Goal: Find specific page/section: Find specific page/section

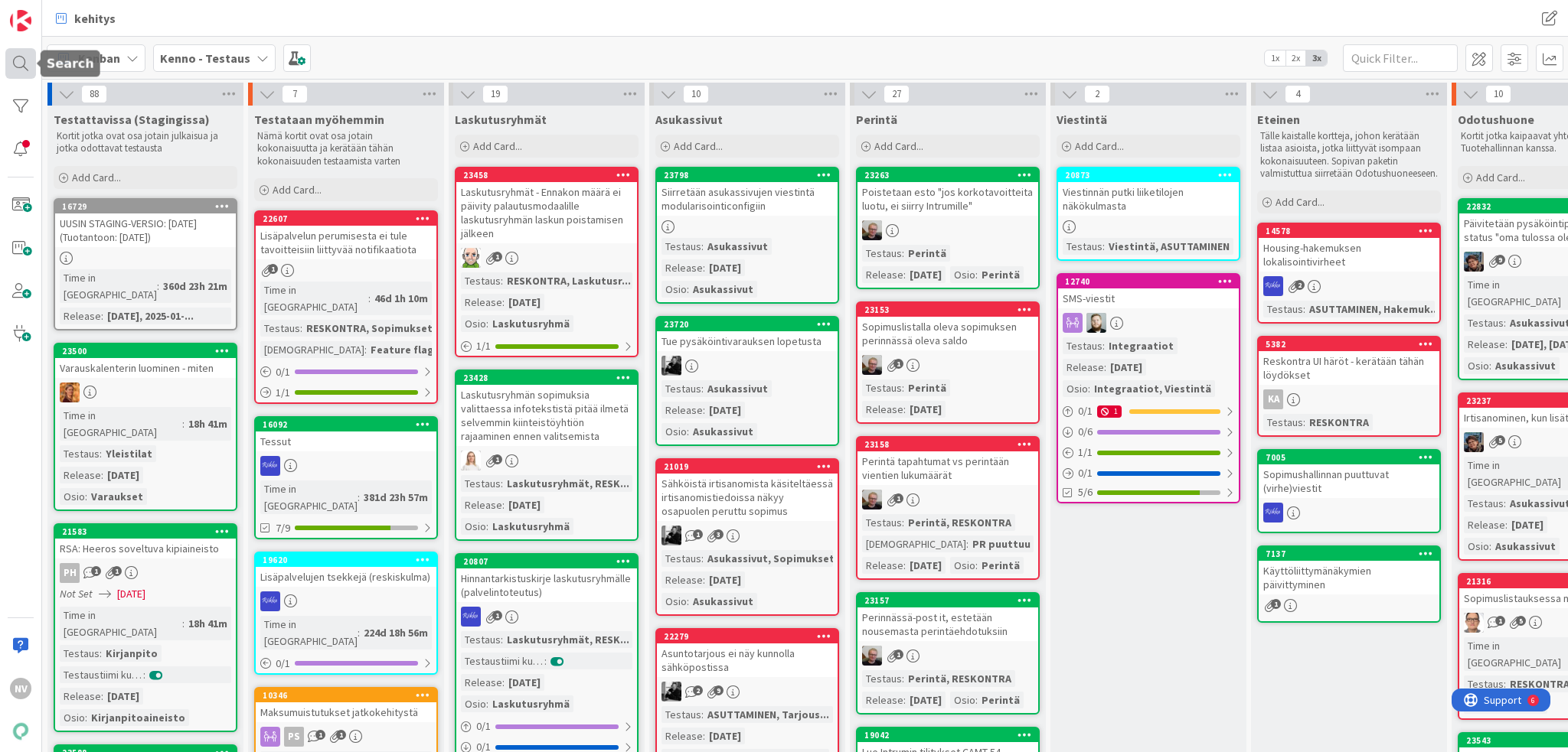
click at [17, 54] on div at bounding box center [20, 63] width 31 height 31
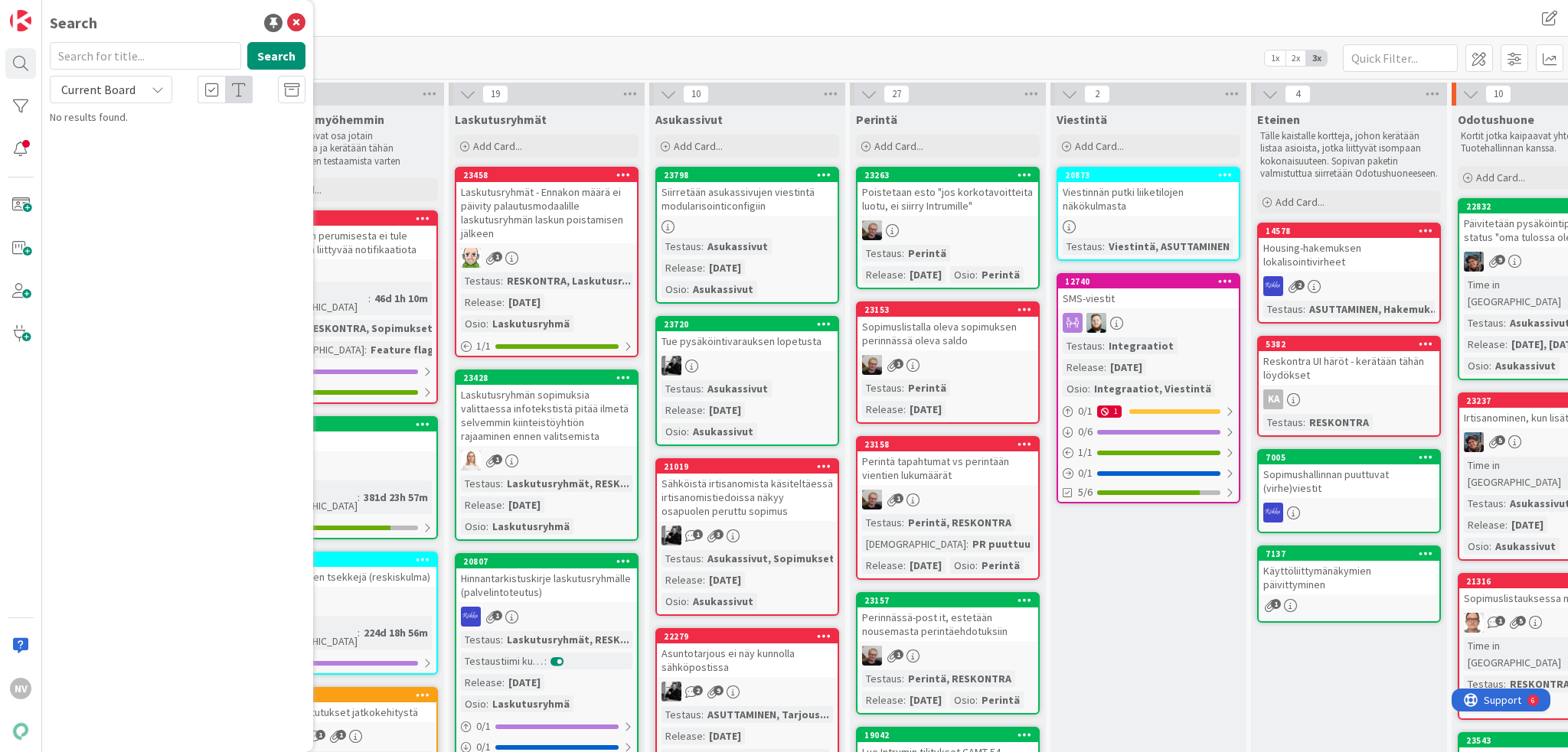
click at [124, 50] on input "text" at bounding box center [146, 56] width 192 height 28
type input "asuntojen sorttaus"
click at [160, 87] on icon at bounding box center [158, 90] width 12 height 12
click at [130, 147] on span "All Boards" at bounding box center [138, 153] width 160 height 23
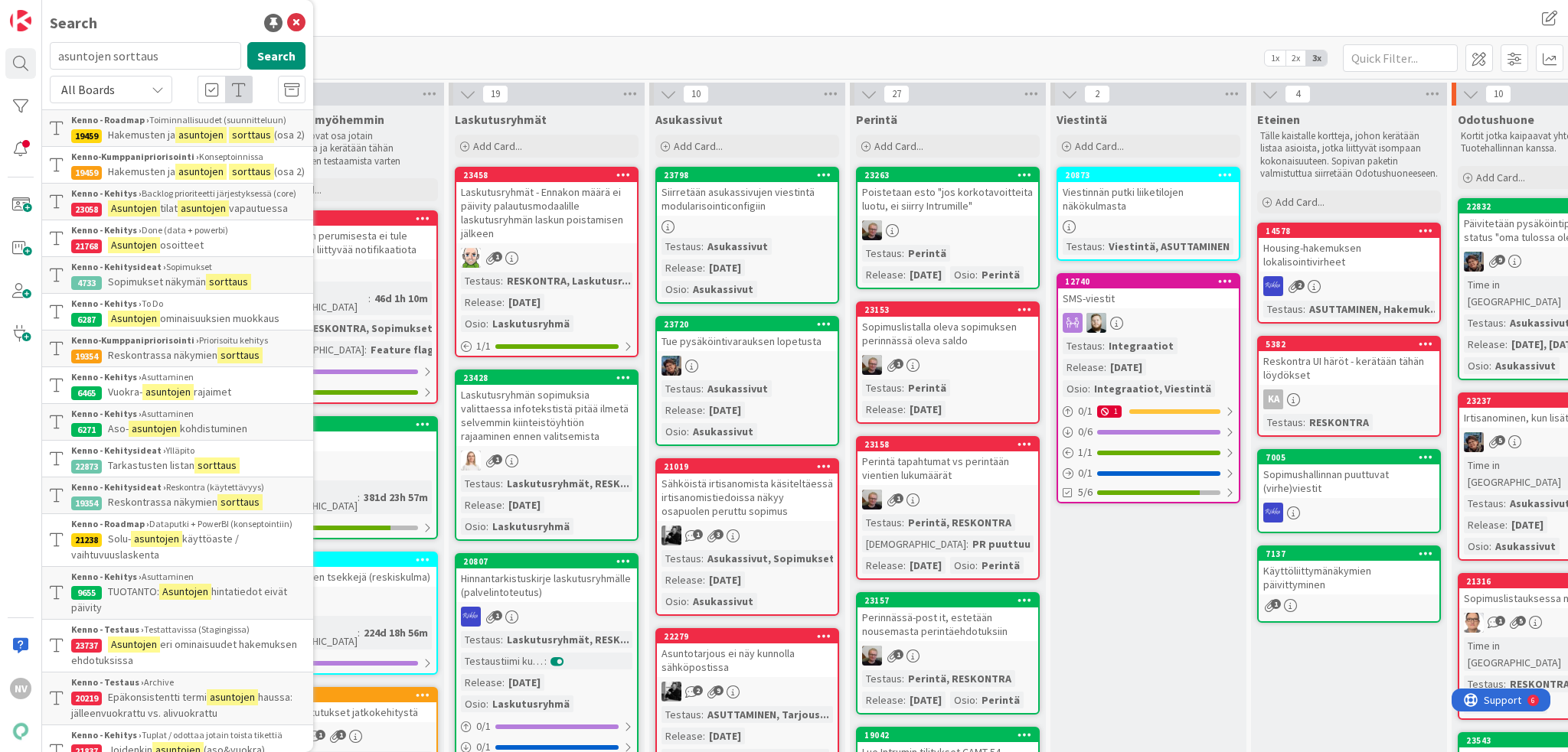
click at [233, 143] on mark "sorttaus" at bounding box center [250, 135] width 45 height 16
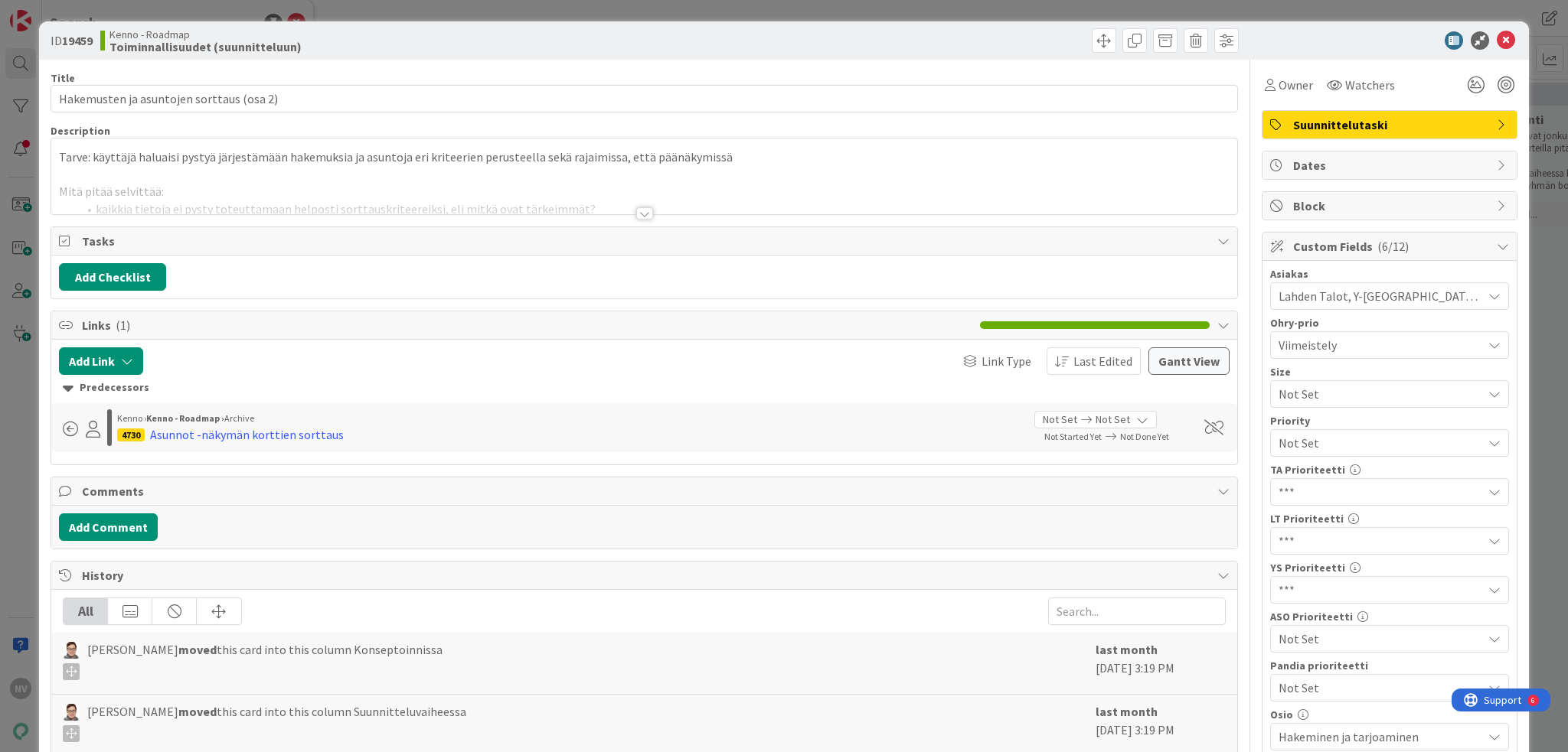
click at [641, 215] on div at bounding box center [644, 213] width 17 height 12
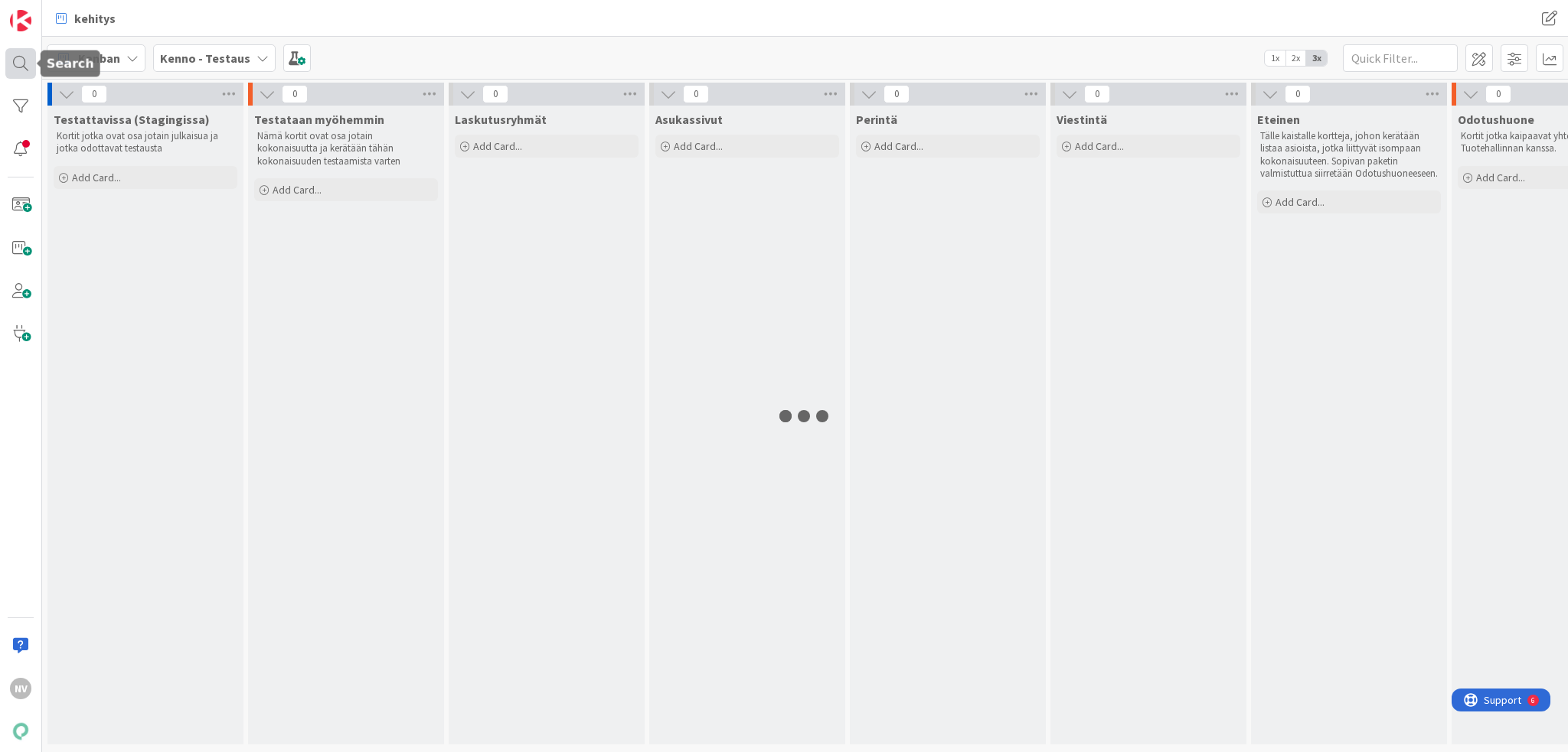
click at [26, 61] on div at bounding box center [20, 63] width 31 height 31
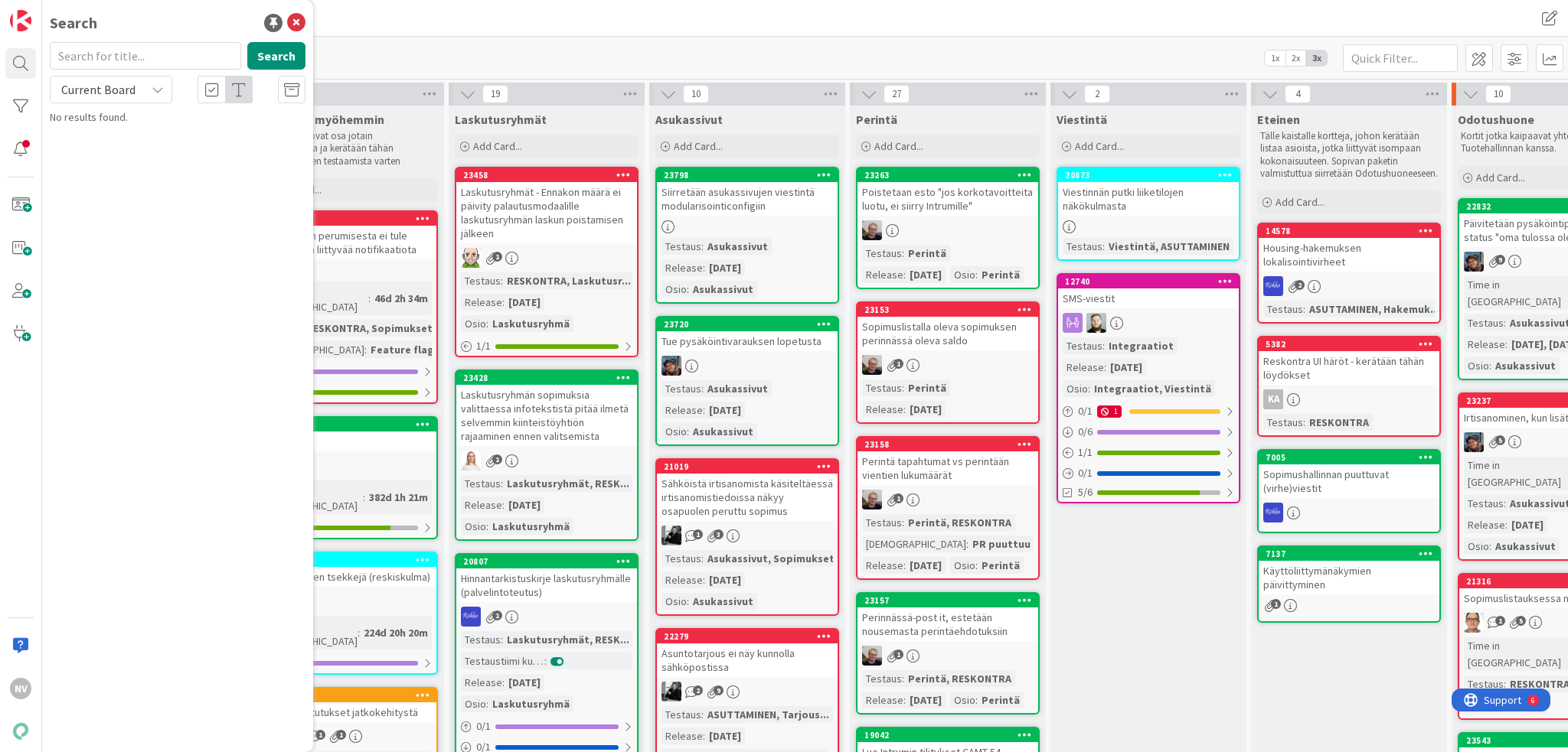
click at [157, 61] on input "text" at bounding box center [146, 56] width 192 height 28
type input "notifikaatio"
click at [152, 91] on icon at bounding box center [158, 90] width 12 height 12
click at [140, 159] on span "All Boards" at bounding box center [138, 153] width 160 height 23
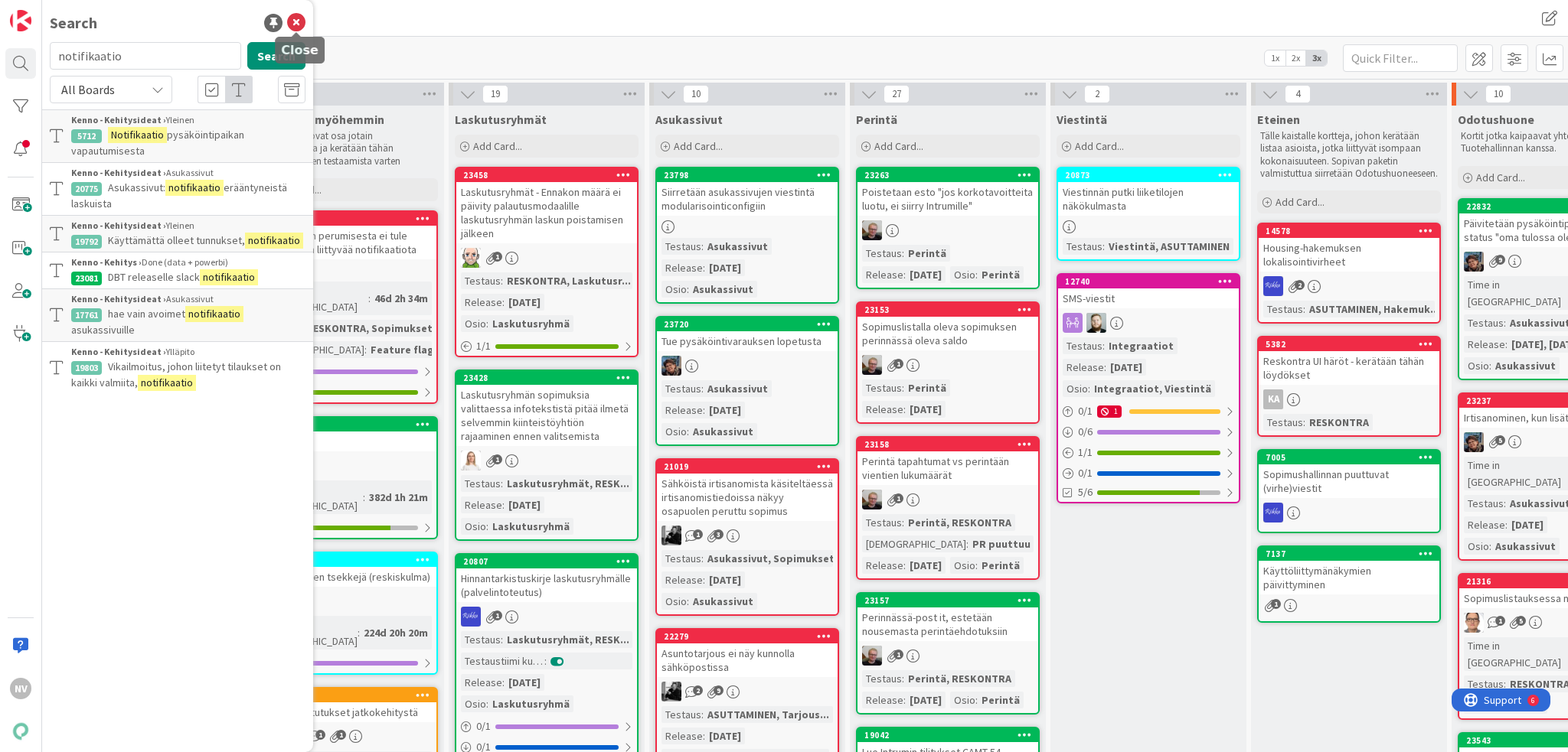
click at [295, 21] on icon at bounding box center [296, 23] width 18 height 18
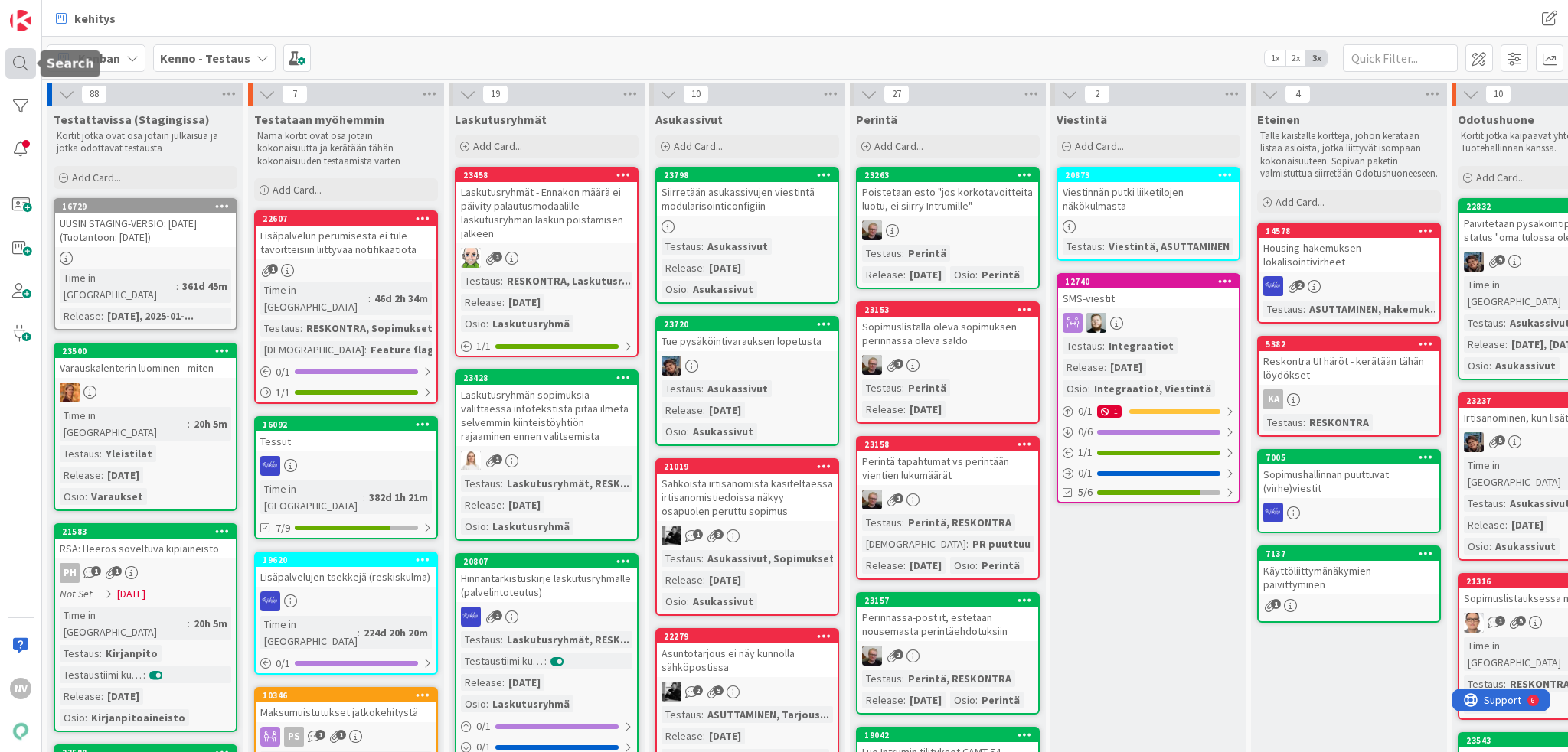
click at [25, 61] on div at bounding box center [20, 63] width 31 height 31
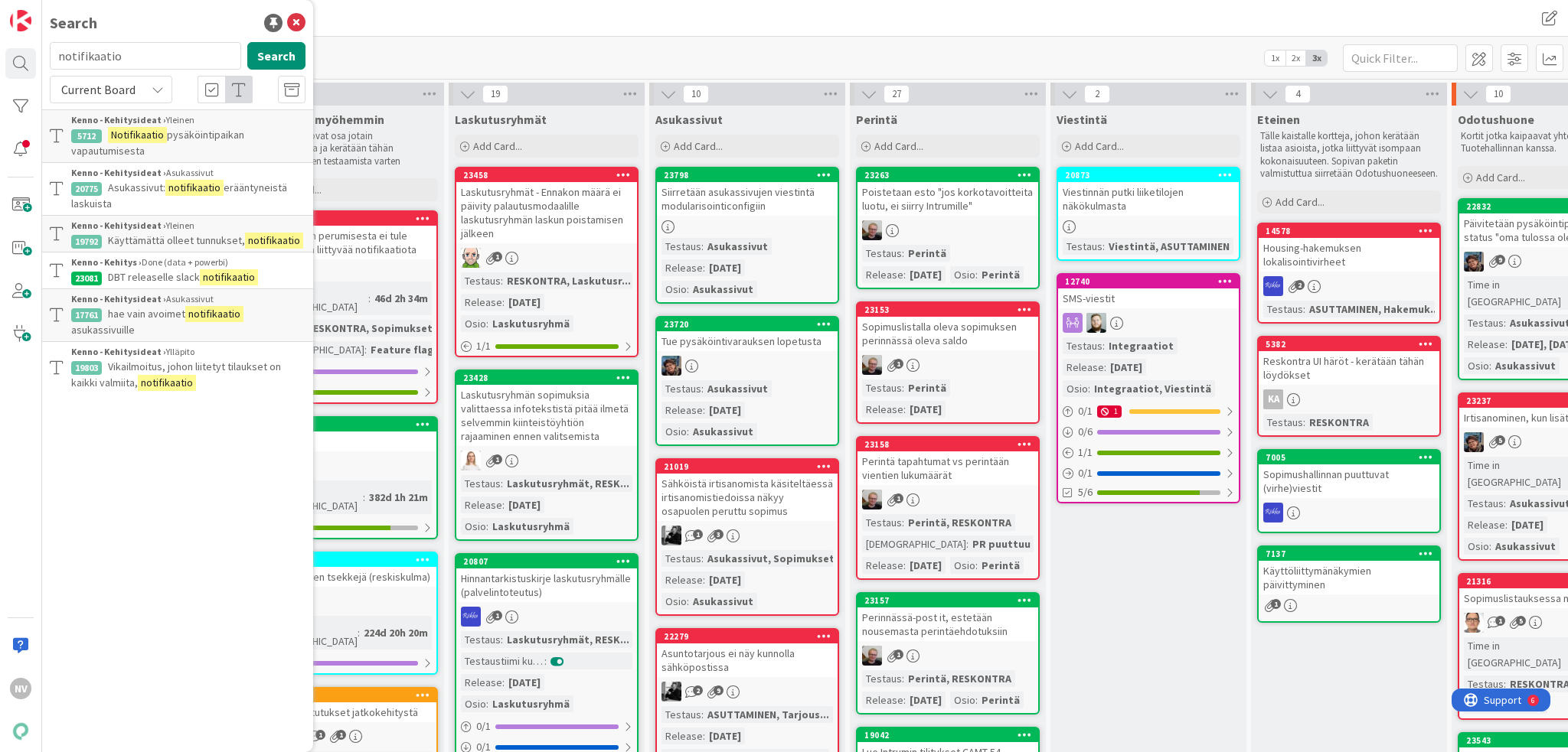
drag, startPoint x: 178, startPoint y: 60, endPoint x: 33, endPoint y: 43, distance: 146.0
click at [33, 43] on div "NV Search notifikaatio Search Current Board Kenno - Kehitysideat › Yleinen 5712…" at bounding box center [21, 376] width 42 height 752
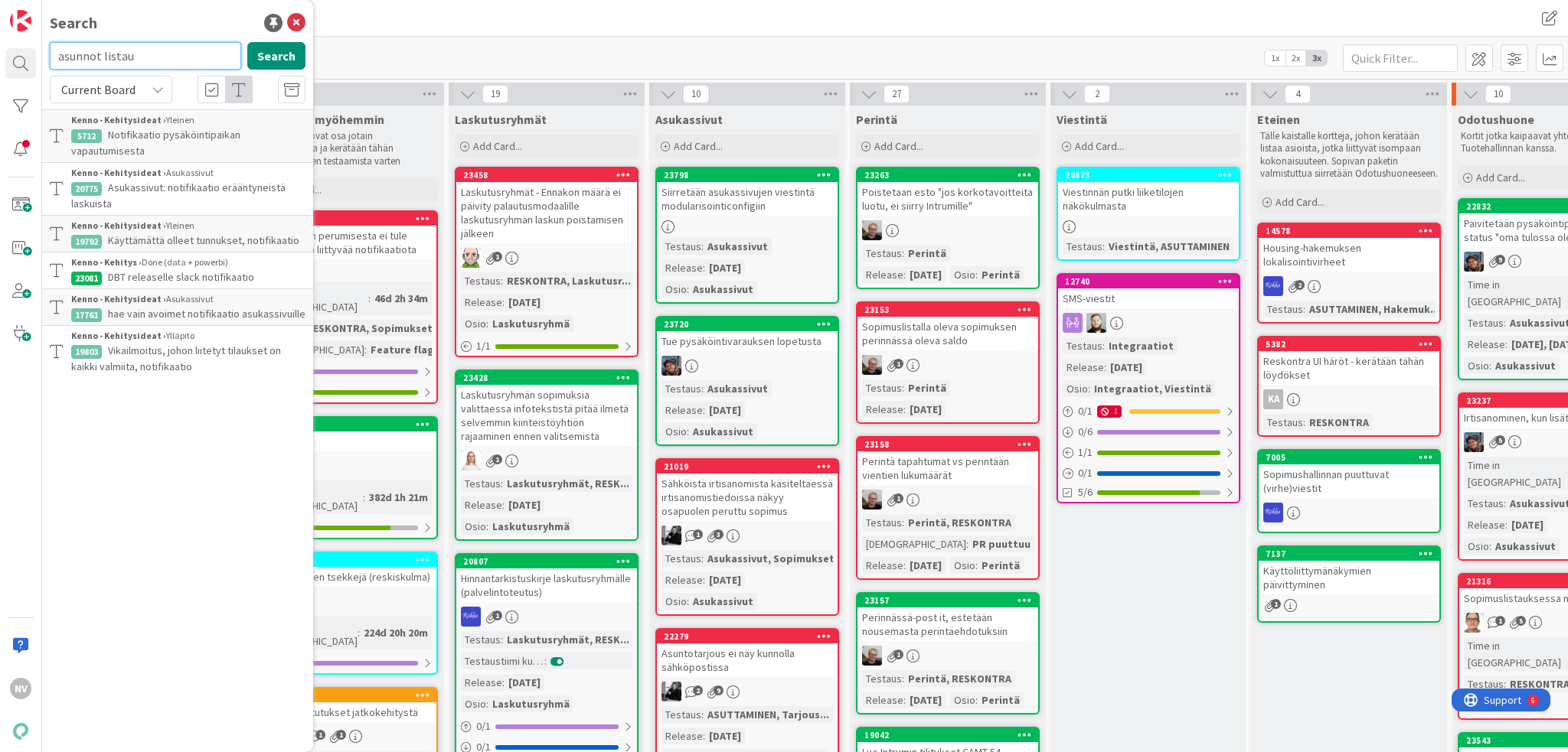
type input "asunnot listau"
click at [152, 91] on icon at bounding box center [158, 90] width 12 height 12
click at [139, 151] on span "All Boards" at bounding box center [138, 153] width 160 height 23
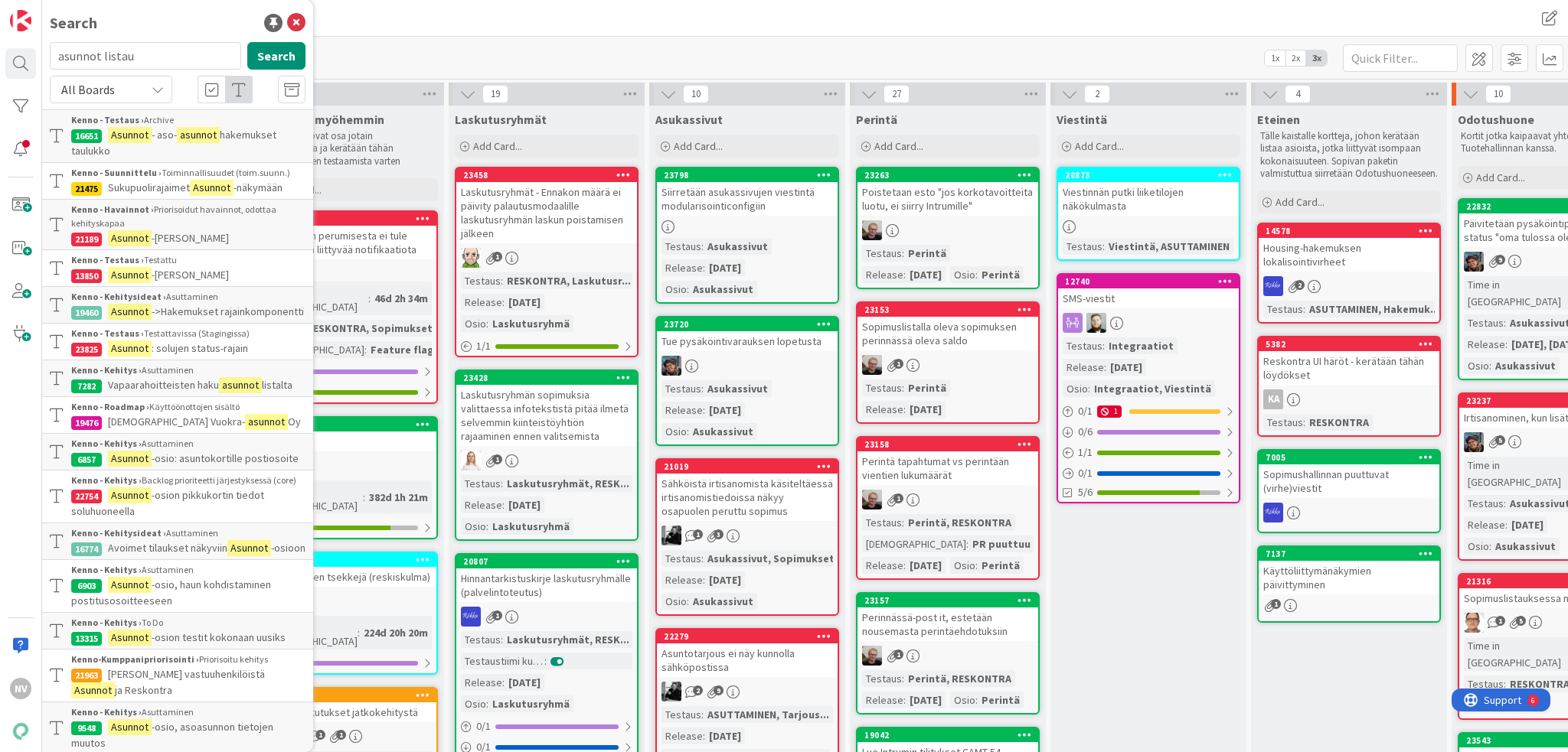
click at [248, 144] on p "Asunnot - aso- asunnot hakemukset taulukko" at bounding box center [188, 143] width 234 height 32
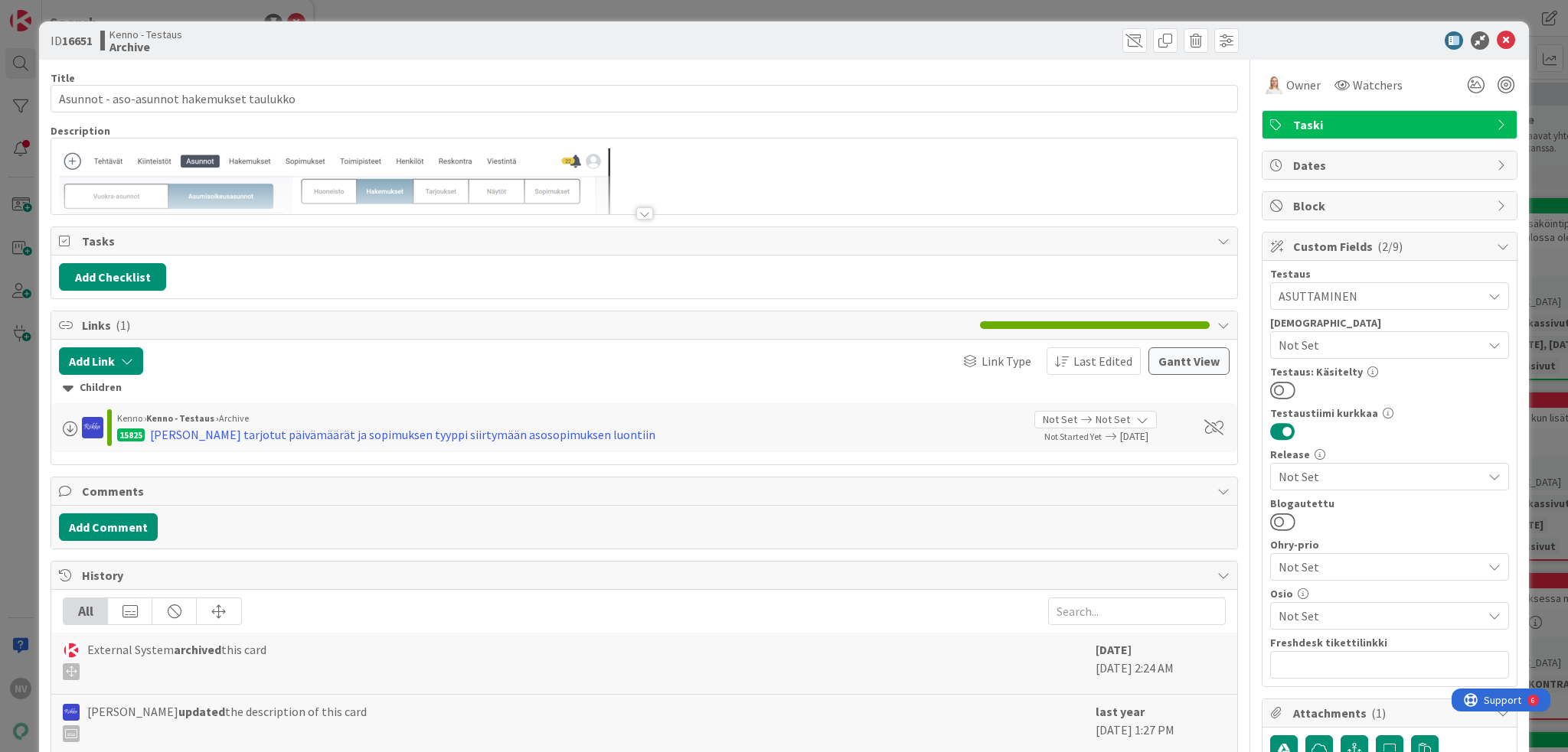
click at [639, 213] on div at bounding box center [644, 213] width 17 height 12
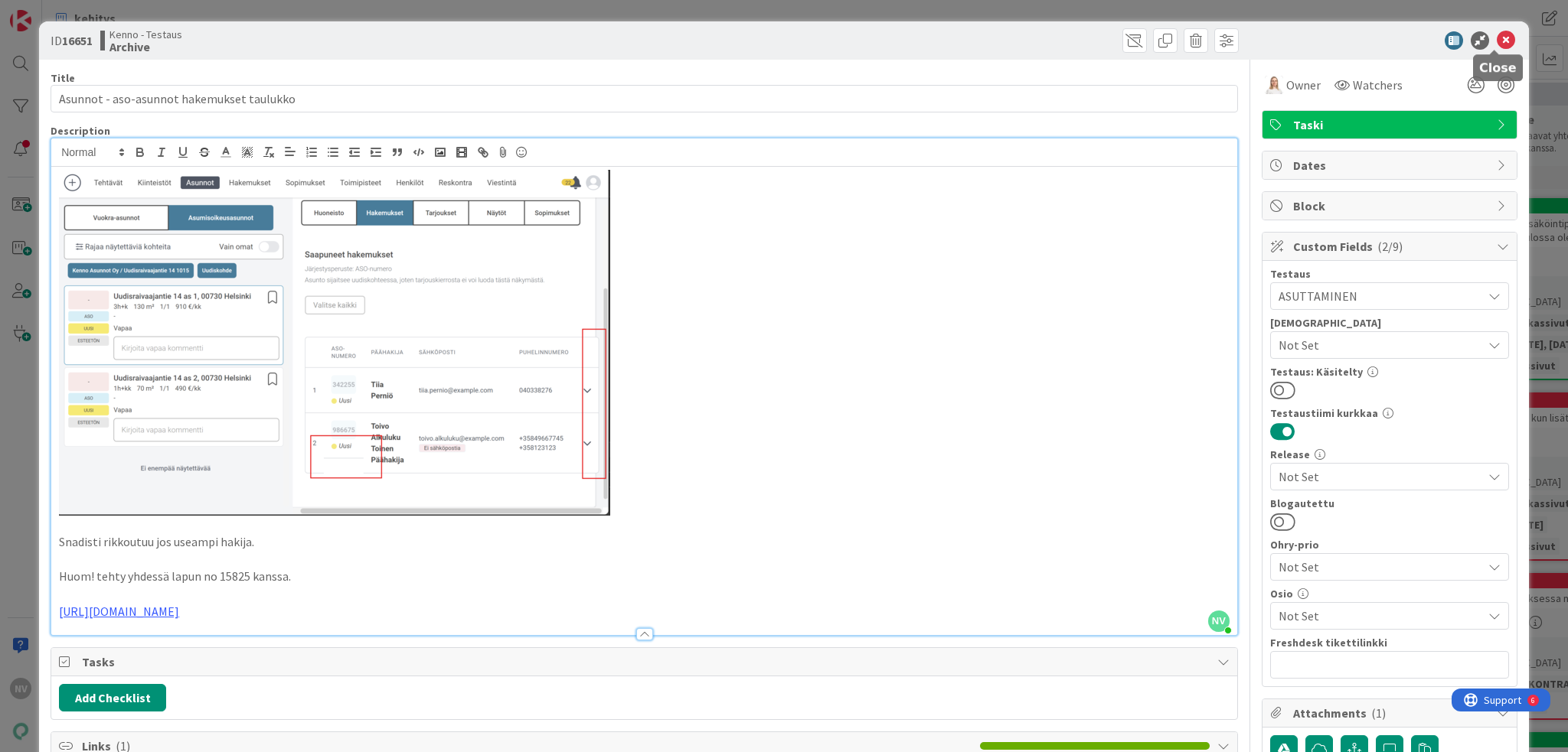
click at [1496, 41] on icon at bounding box center [1505, 40] width 18 height 18
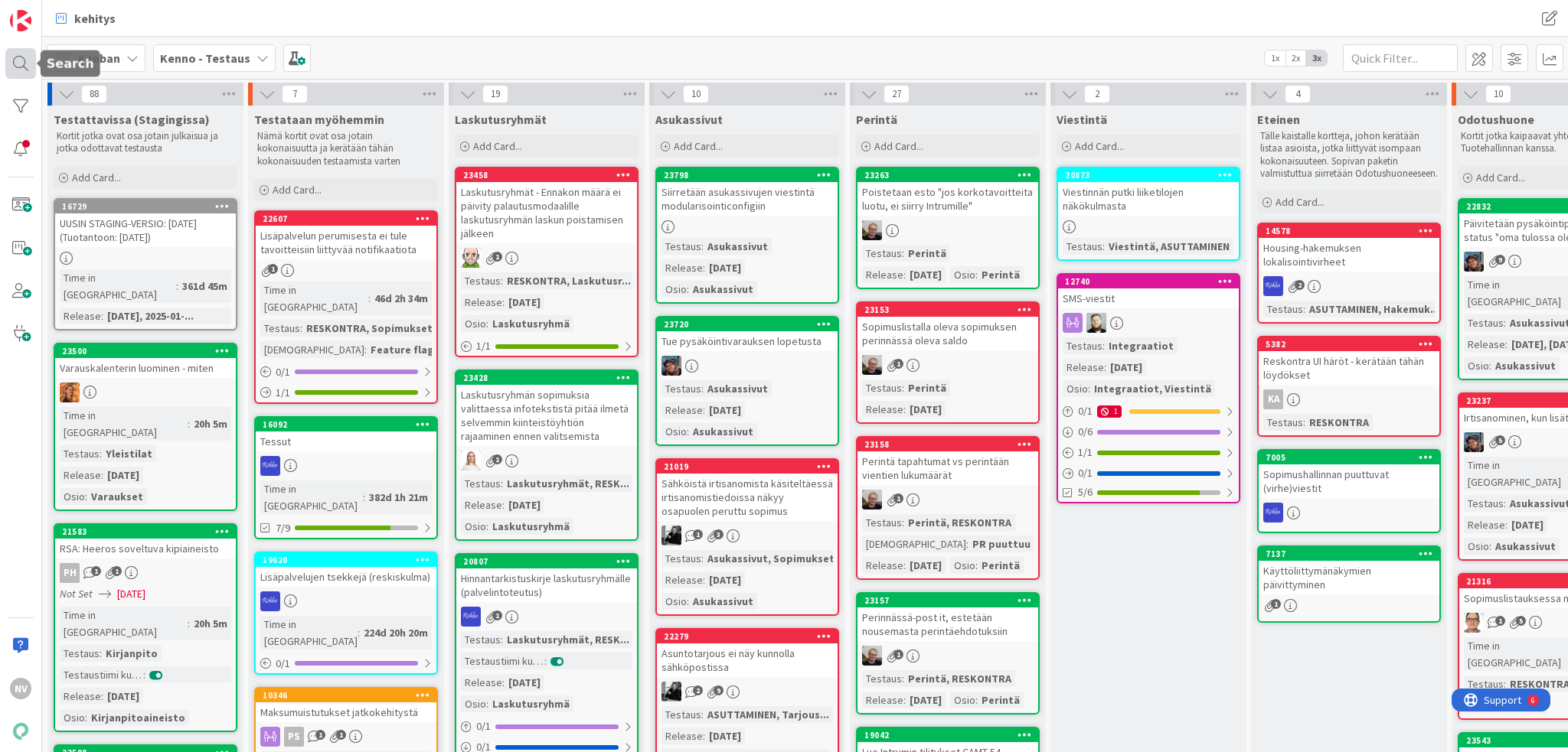
click at [24, 63] on div at bounding box center [20, 63] width 31 height 31
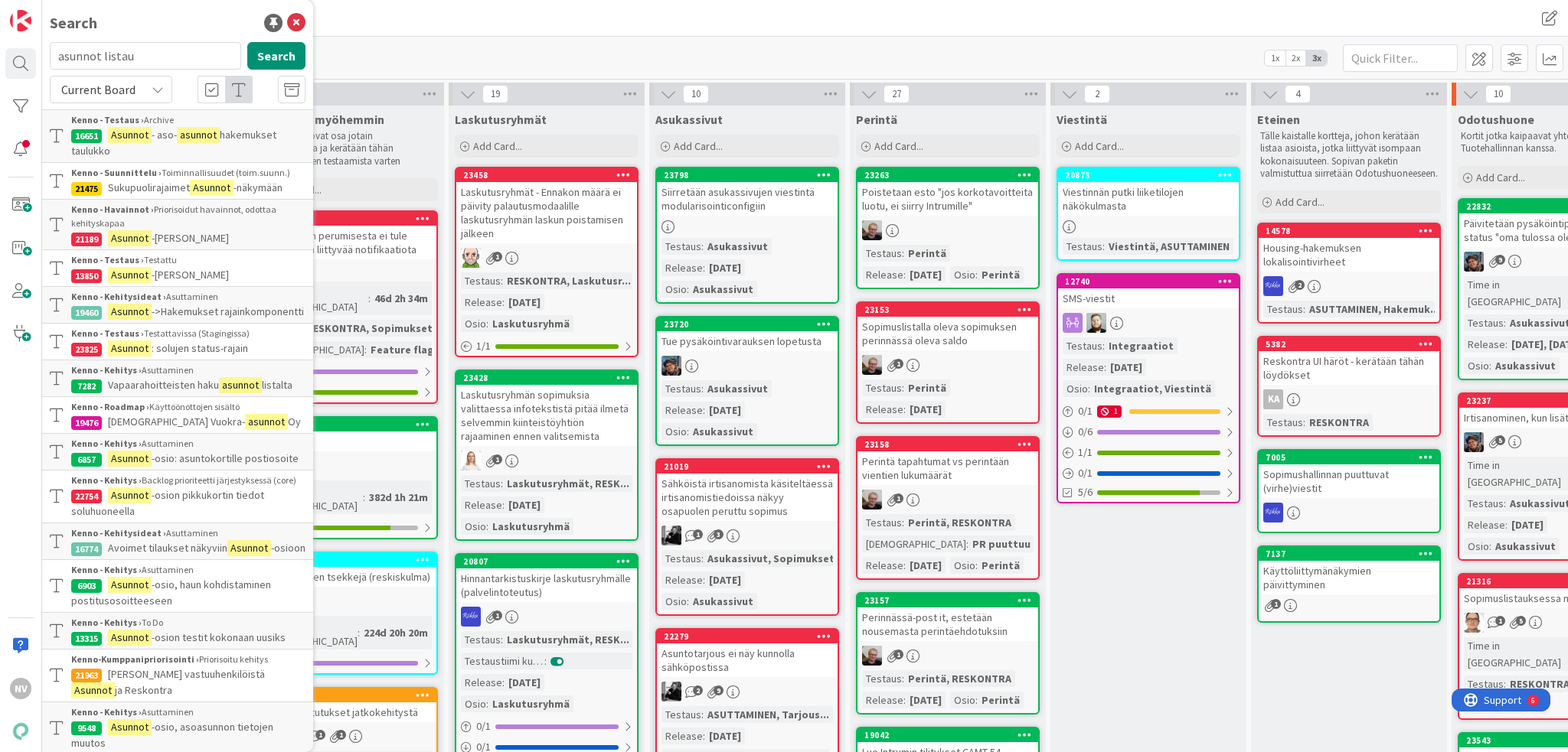
click at [159, 57] on input "asunnot listau" at bounding box center [146, 56] width 192 height 28
click at [160, 82] on div "Current Board" at bounding box center [111, 90] width 123 height 28
click at [147, 159] on span "All Boards" at bounding box center [138, 153] width 160 height 23
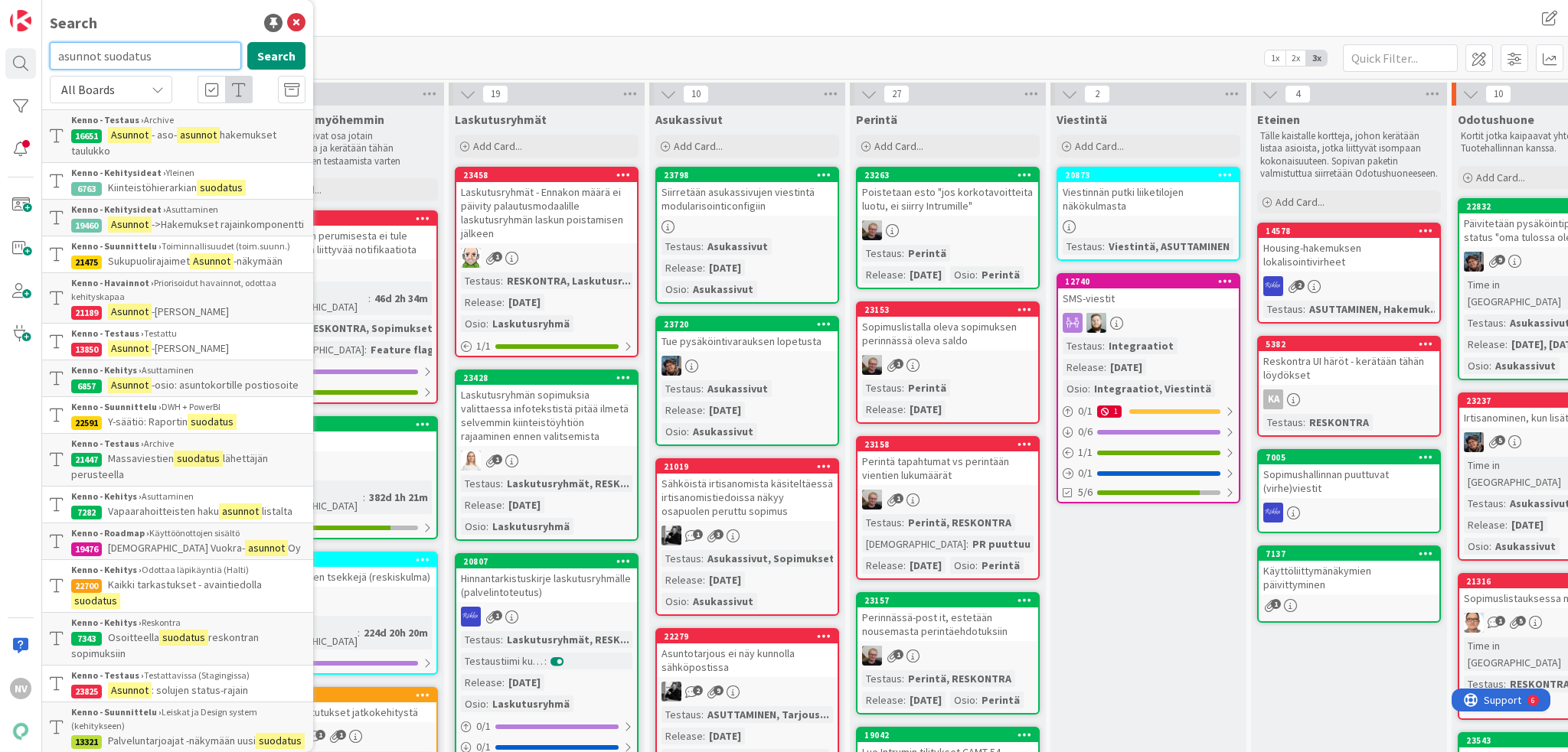
click at [101, 58] on input "asunnot suodatus" at bounding box center [146, 56] width 192 height 28
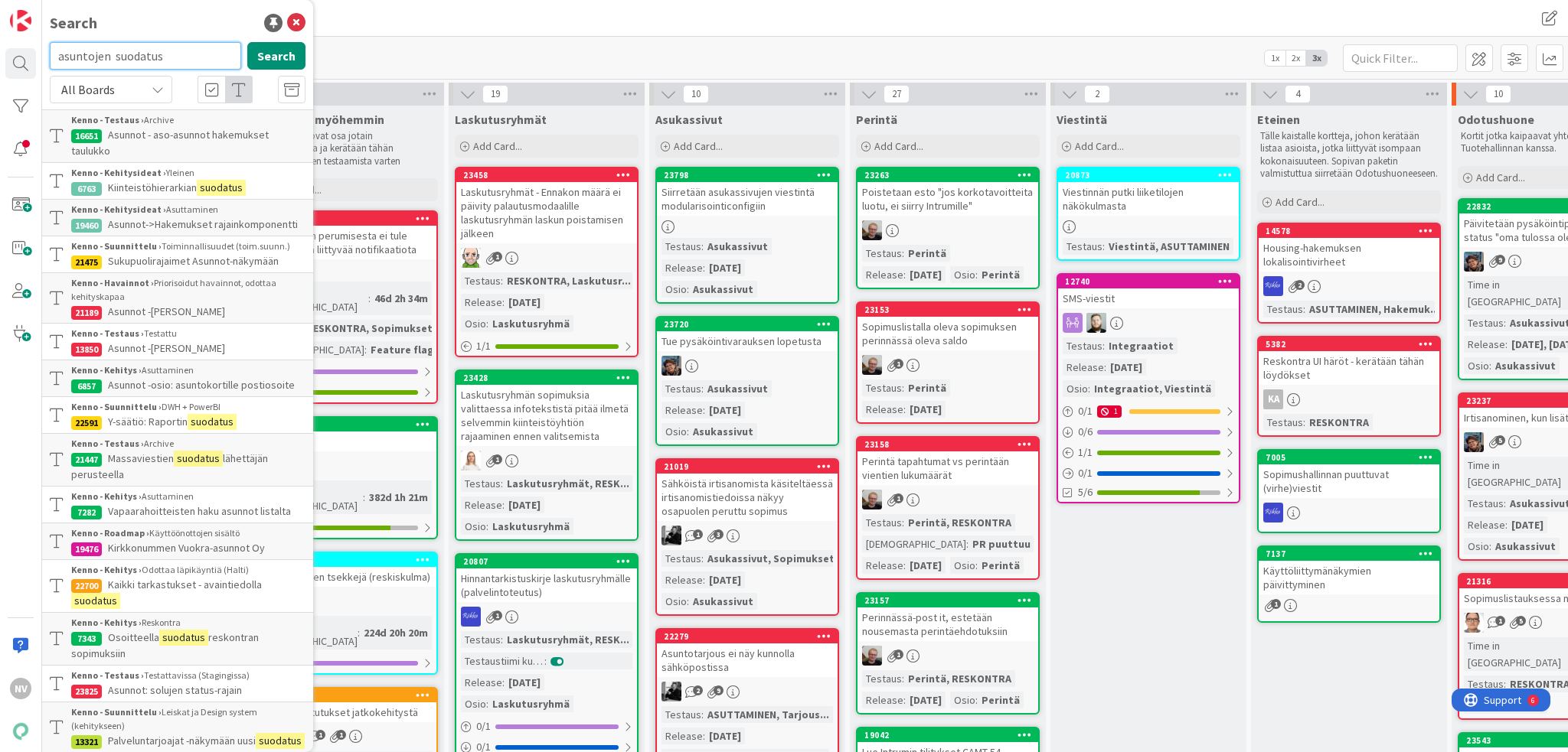
click at [117, 58] on input "asuntojen suodatus" at bounding box center [146, 56] width 192 height 28
type input "asuntojen suodatus"
click at [257, 52] on button "Search" at bounding box center [276, 56] width 58 height 28
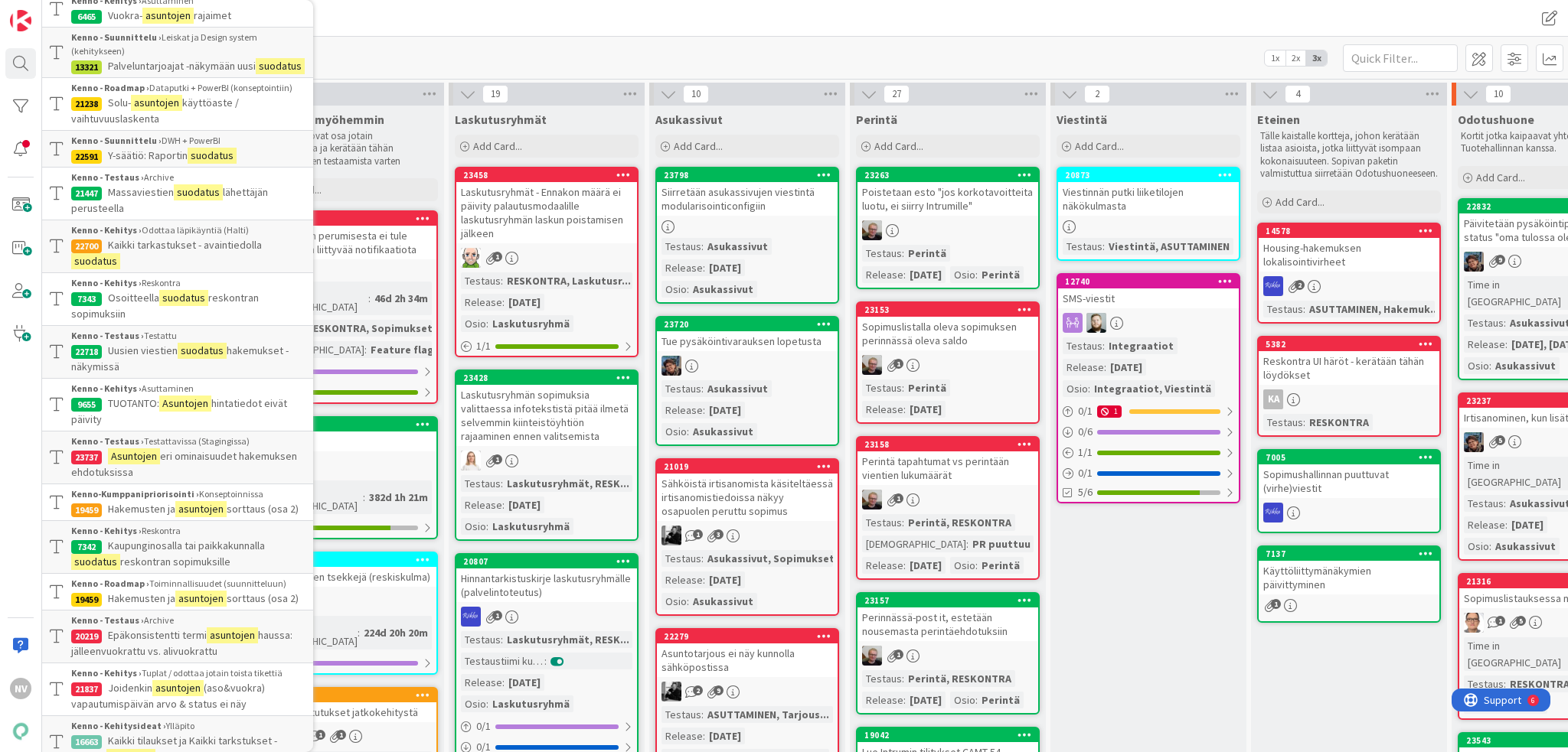
scroll to position [306, 0]
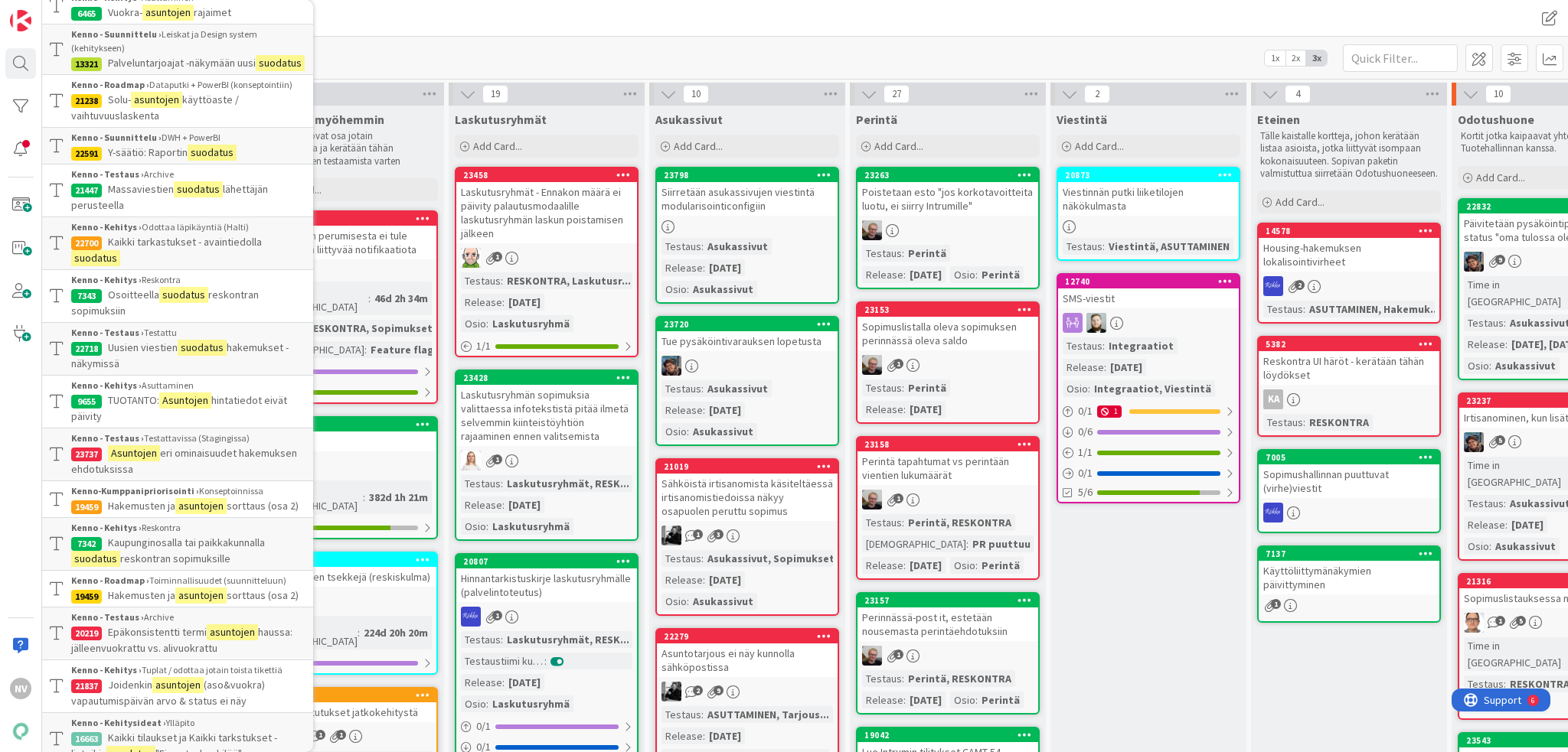
click at [213, 515] on mark "asuntojen" at bounding box center [200, 507] width 51 height 16
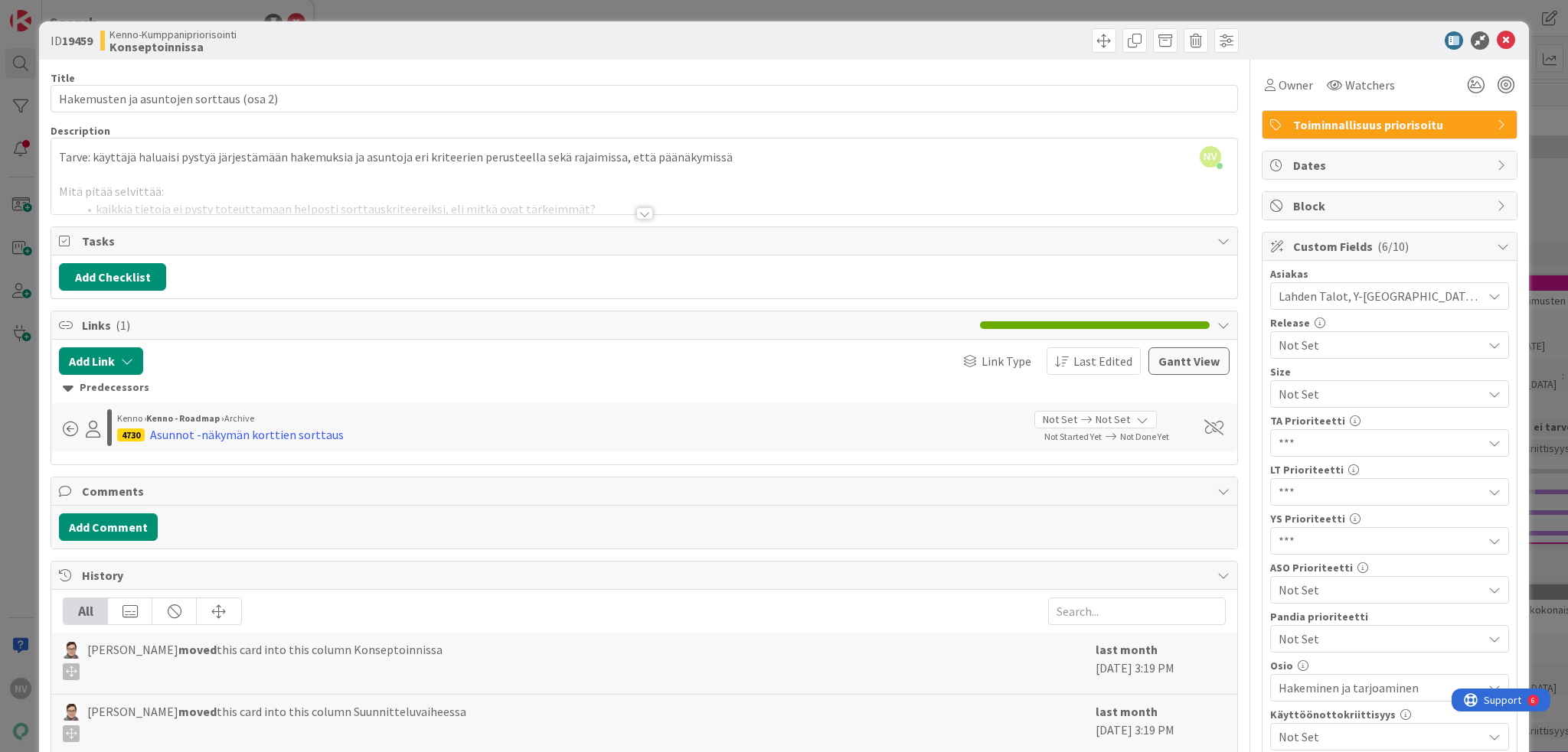
click at [640, 215] on div at bounding box center [644, 213] width 17 height 12
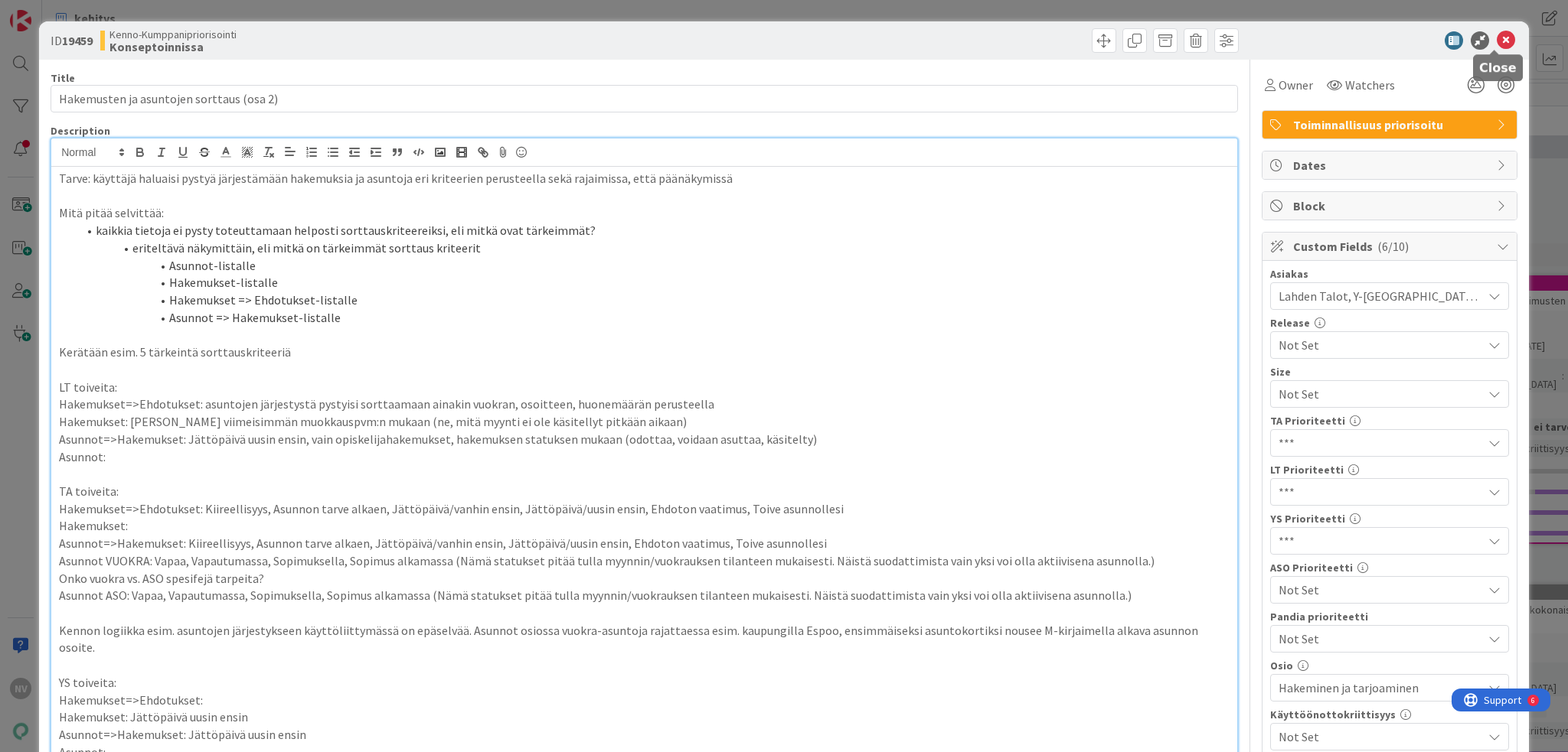
drag, startPoint x: 1500, startPoint y: 41, endPoint x: 1407, endPoint y: 118, distance: 120.7
click at [1500, 41] on icon at bounding box center [1505, 40] width 18 height 18
